Goal: Book appointment/travel/reservation

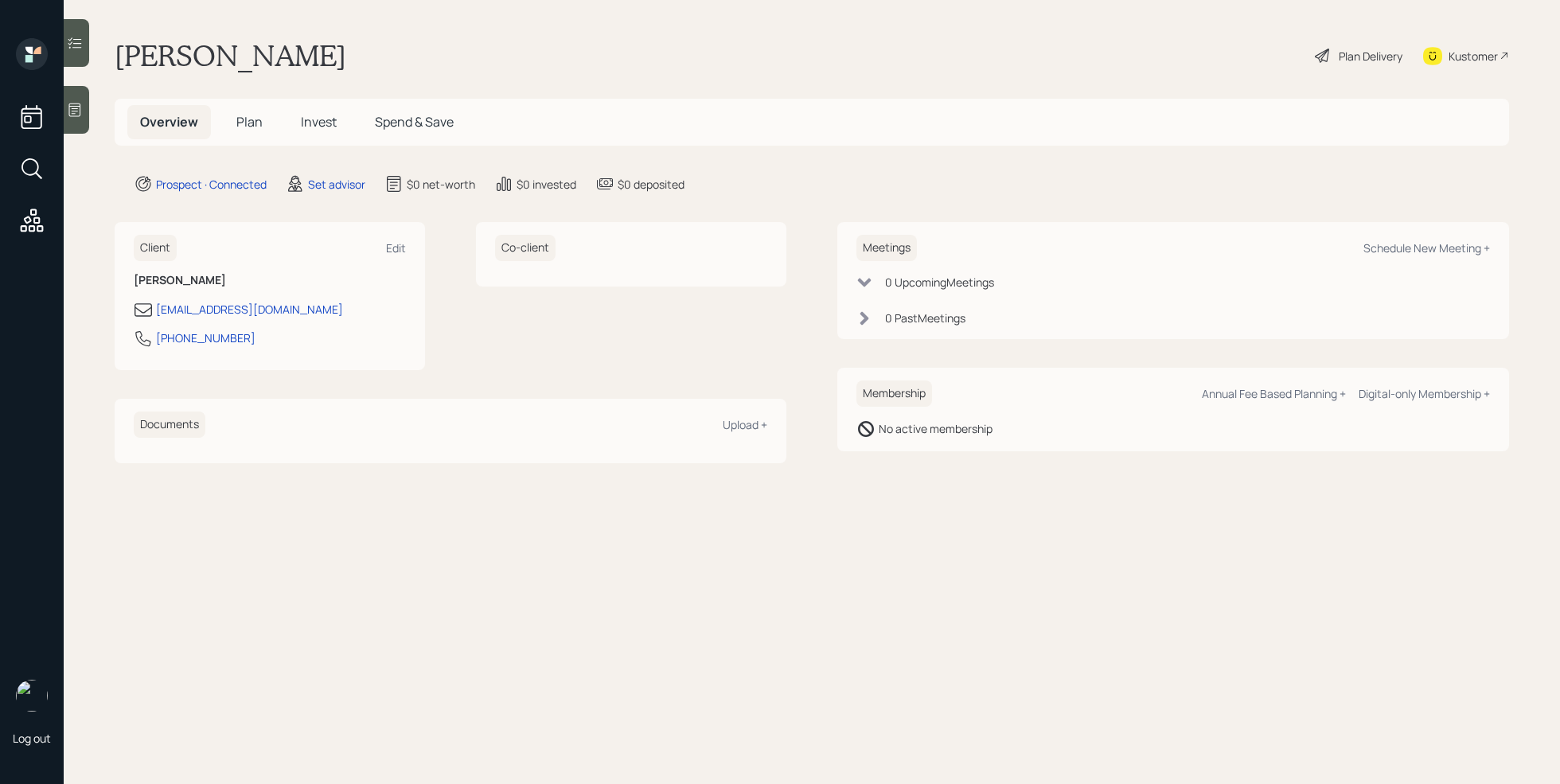
click at [1429, 259] on div "Meetings Schedule New Meeting +" at bounding box center [1173, 248] width 634 height 27
click at [1428, 253] on div "Schedule New Meeting +" at bounding box center [1426, 248] width 126 height 15
select select "round-robin"
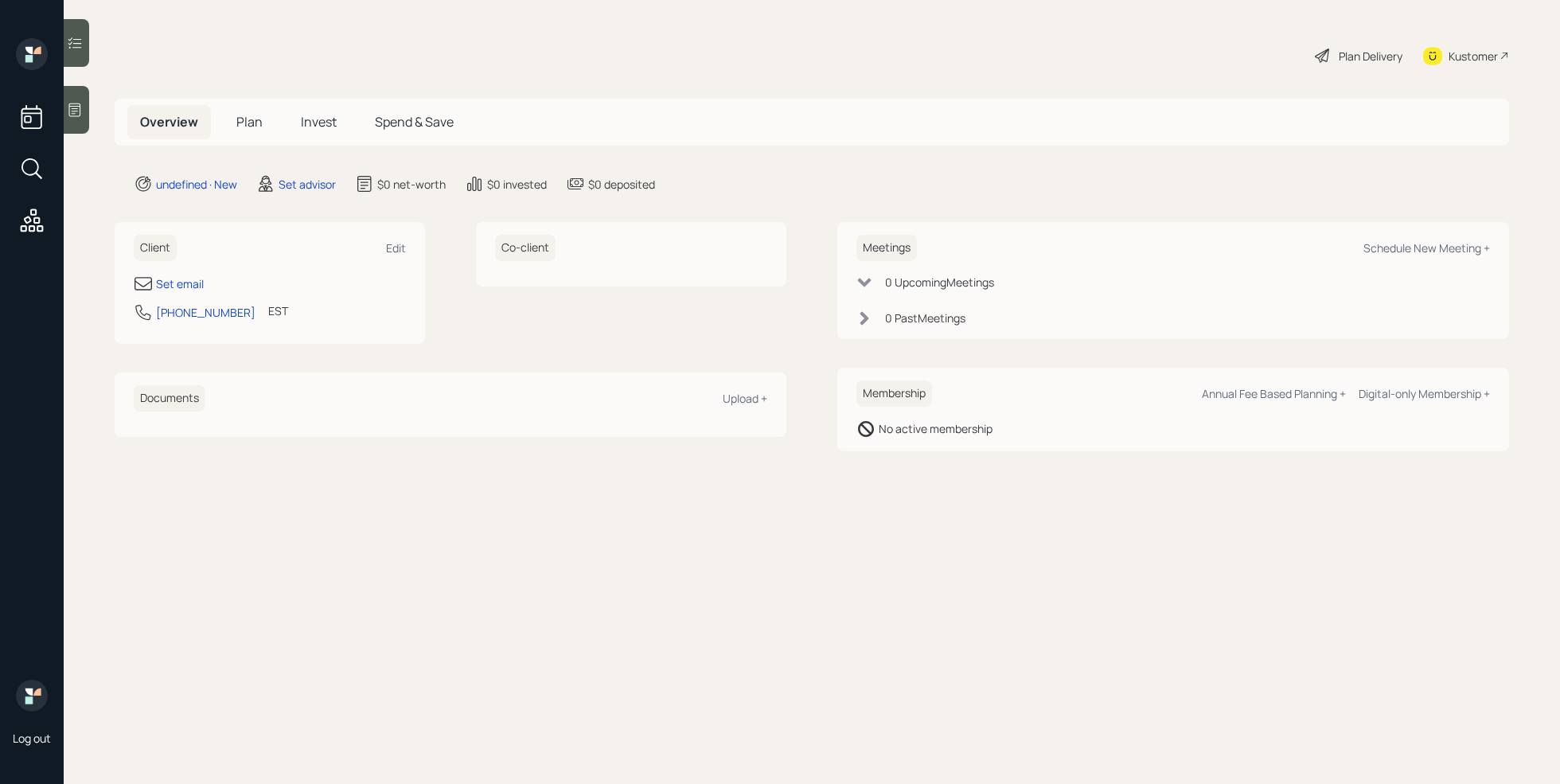
click at [83, 110] on div at bounding box center [77, 109] width 26 height 47
